Goal: Navigation & Orientation: Understand site structure

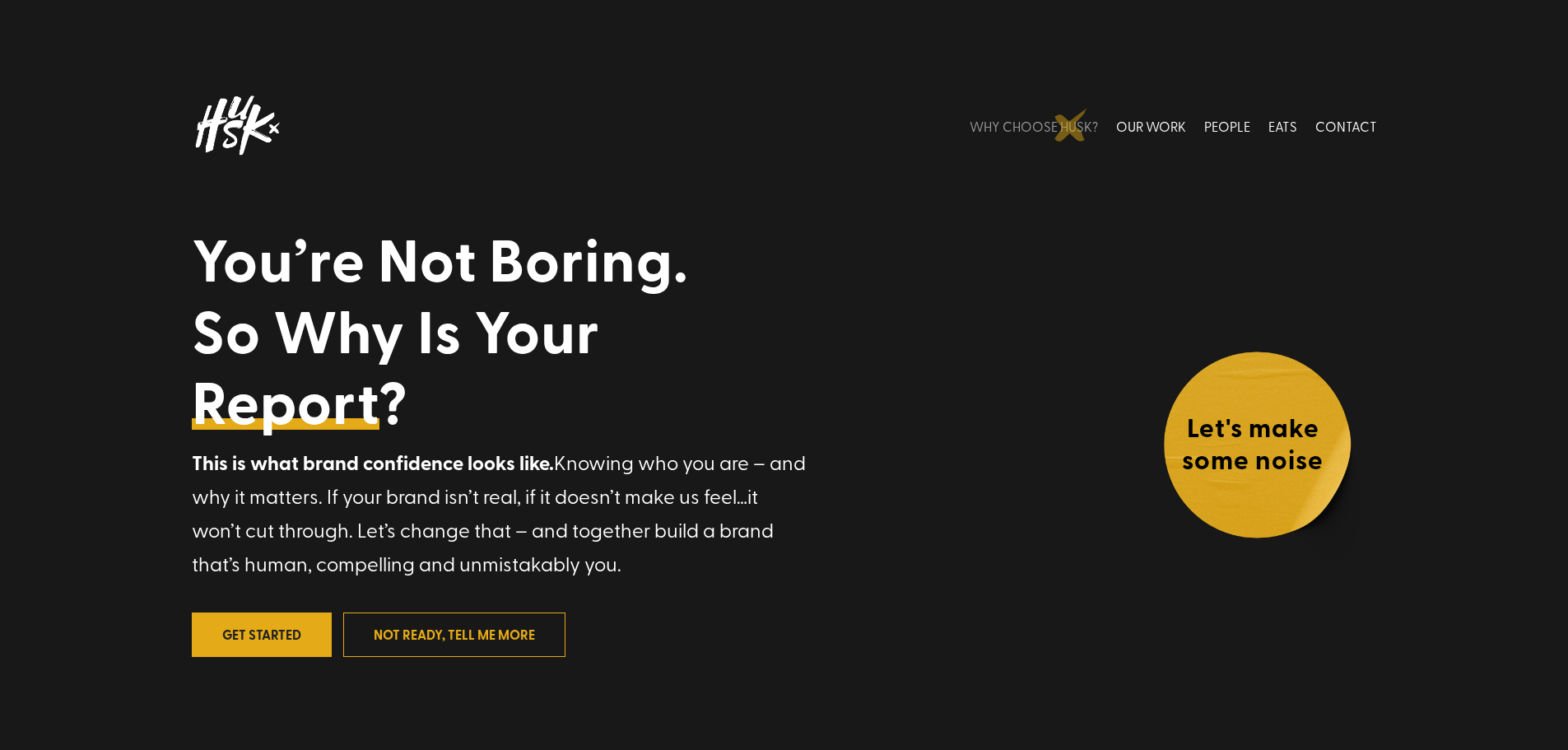
click at [1071, 125] on link "WHY CHOOSE HUSK?" at bounding box center [1034, 126] width 129 height 73
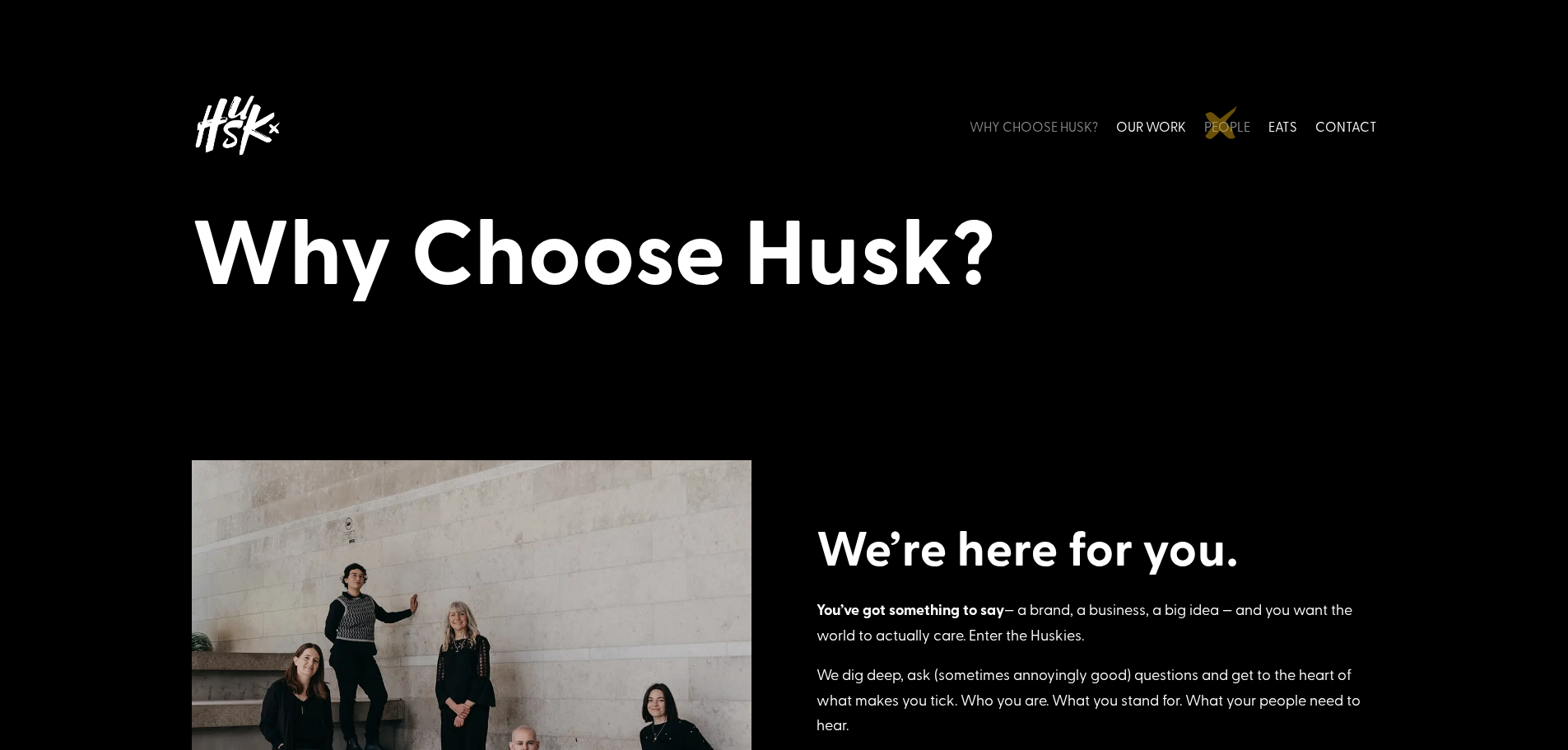
click at [1228, 129] on link "PEOPLE" at bounding box center [1228, 126] width 46 height 73
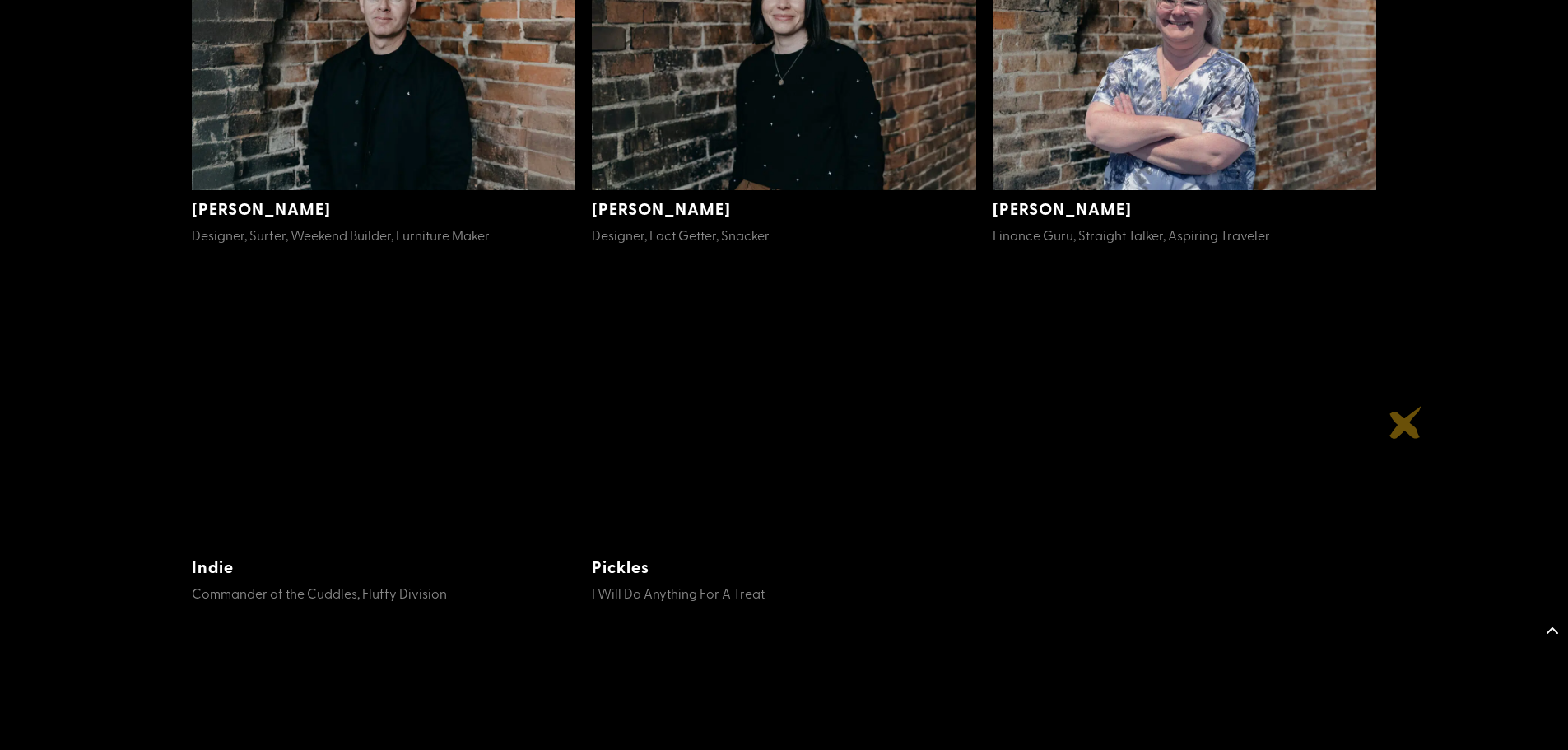
scroll to position [981, 0]
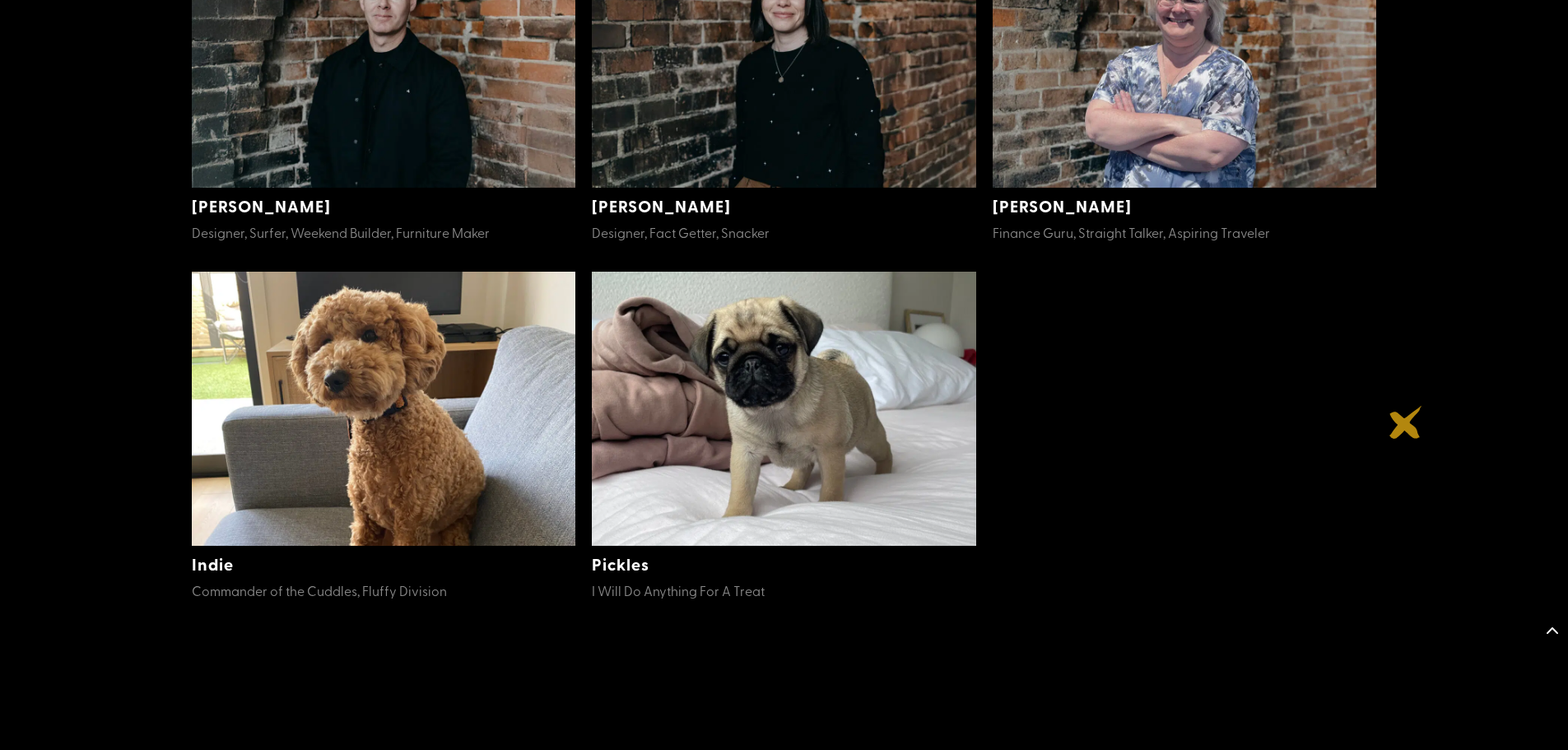
click at [1406, 423] on div "Lou Director, Designer, Developer, Wanna-Be Cop Bri Web Ninja, Vegan, Avid Read…" at bounding box center [784, 85] width 1568 height 1237
